Goal: Navigation & Orientation: Find specific page/section

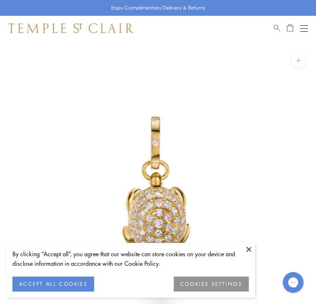
click at [249, 246] on button at bounding box center [249, 249] width 12 height 12
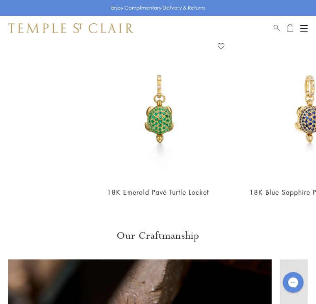
scroll to position [705, 0]
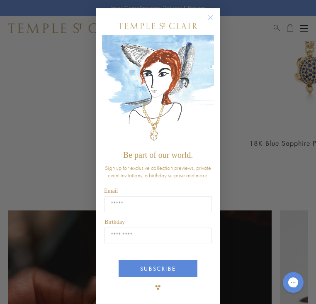
click at [212, 30] on div "POPUP Form" at bounding box center [158, 26] width 112 height 19
click at [208, 17] on circle "Close dialog" at bounding box center [211, 18] width 10 height 10
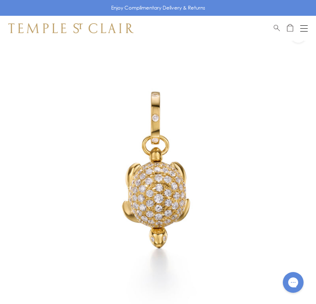
scroll to position [0, 0]
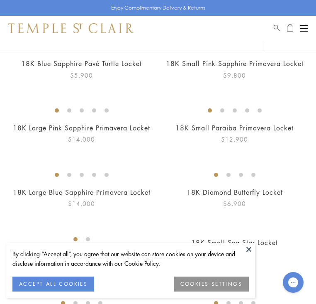
scroll to position [173, 0]
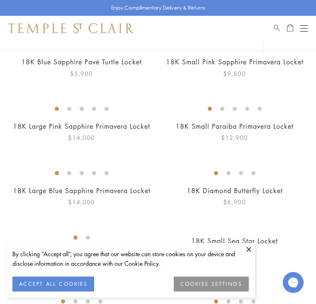
click at [250, 248] on button at bounding box center [249, 249] width 12 height 12
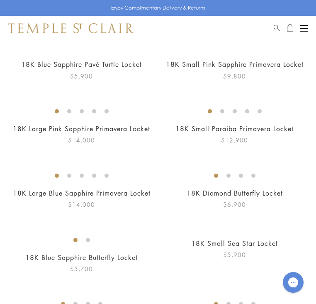
scroll to position [107, 0]
